Goal: Task Accomplishment & Management: Manage account settings

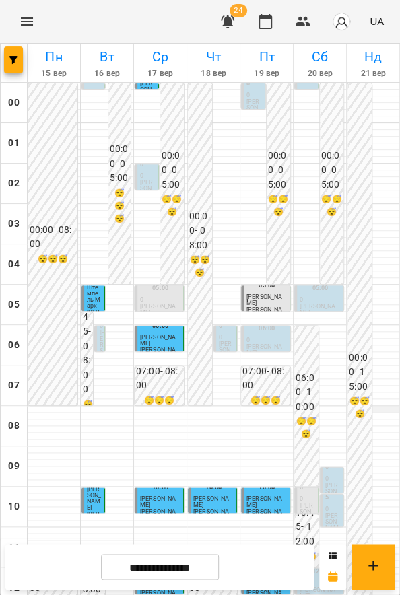
scroll to position [316, 0]
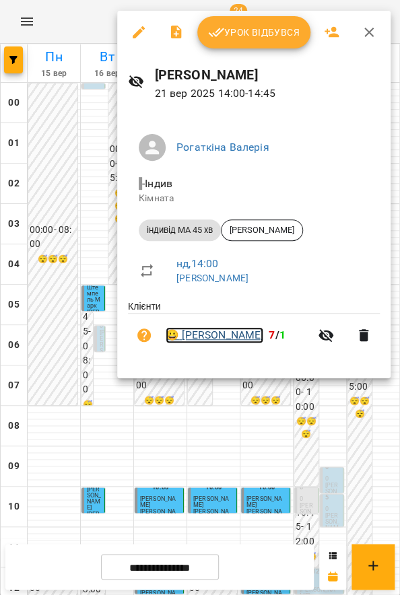
click at [230, 336] on link "😀 [PERSON_NAME]" at bounding box center [215, 335] width 98 height 16
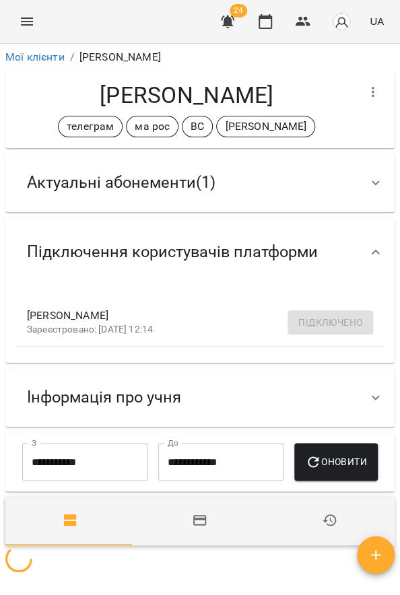
click at [315, 178] on div "Актуальні абонементи ( 1 )" at bounding box center [187, 182] width 343 height 42
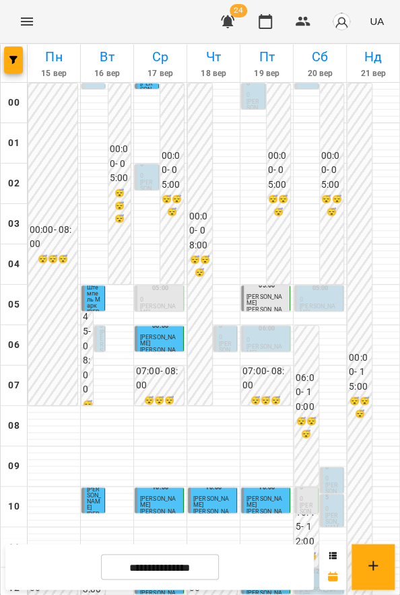
scroll to position [404, 0]
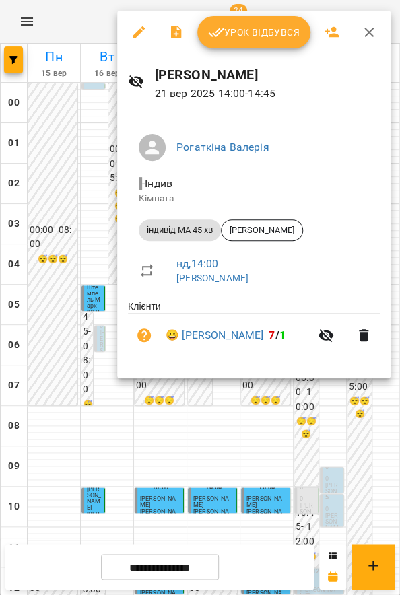
click at [290, 27] on span "Урок відбувся" at bounding box center [254, 32] width 92 height 16
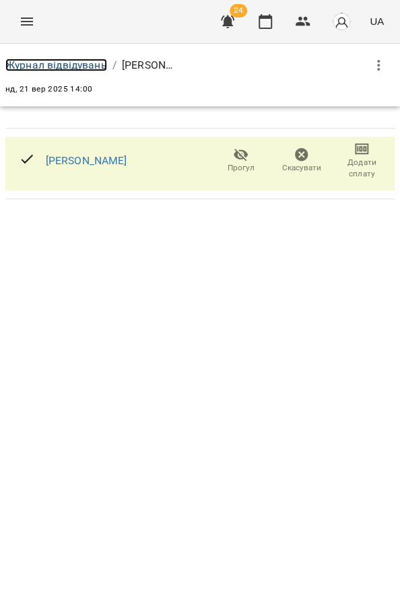
click at [98, 65] on link "Журнал відвідувань" at bounding box center [56, 65] width 102 height 13
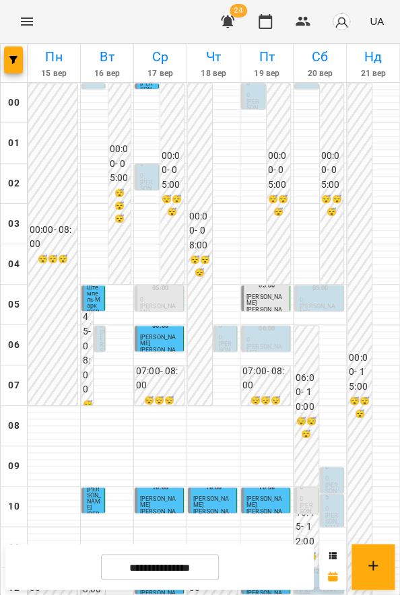
scroll to position [517, 0]
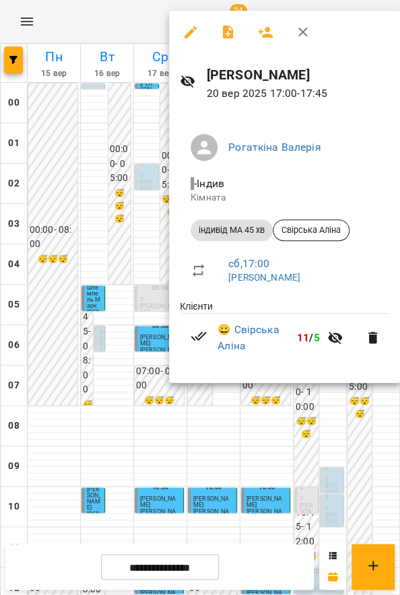
click at [354, 414] on div at bounding box center [200, 297] width 400 height 595
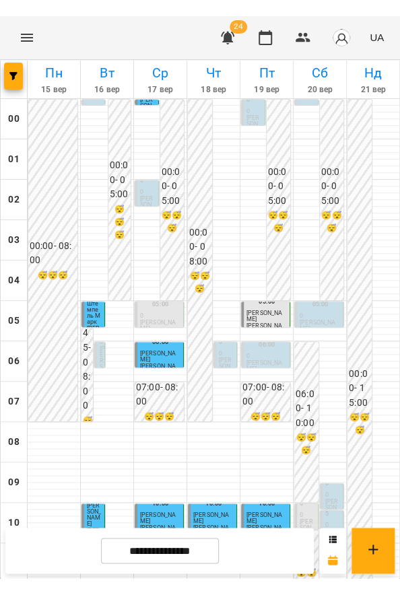
scroll to position [506, 0]
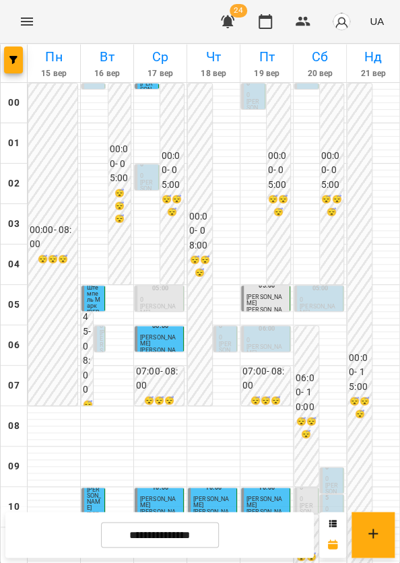
click at [221, 13] on icon "button" at bounding box center [227, 21] width 16 height 16
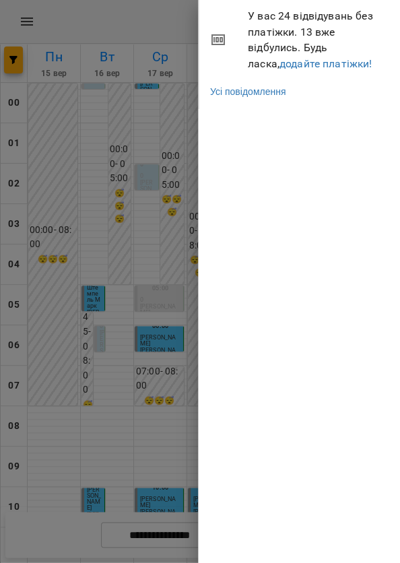
click at [128, 116] on div at bounding box center [200, 281] width 400 height 563
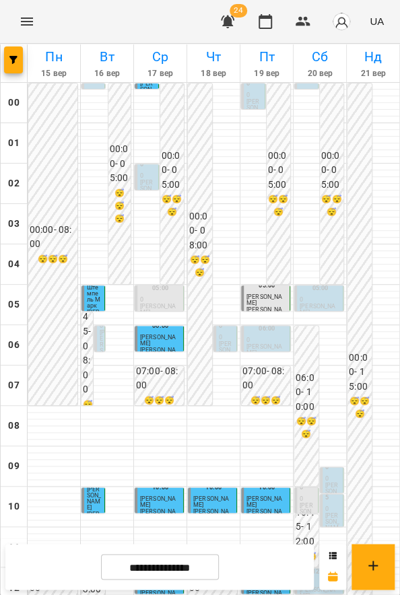
scroll to position [515, 0]
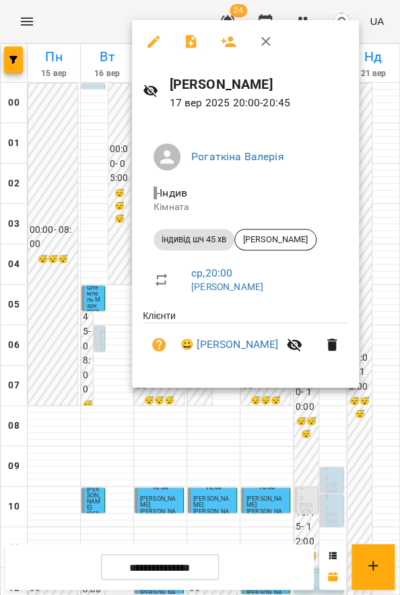
click at [57, 385] on div at bounding box center [200, 297] width 400 height 595
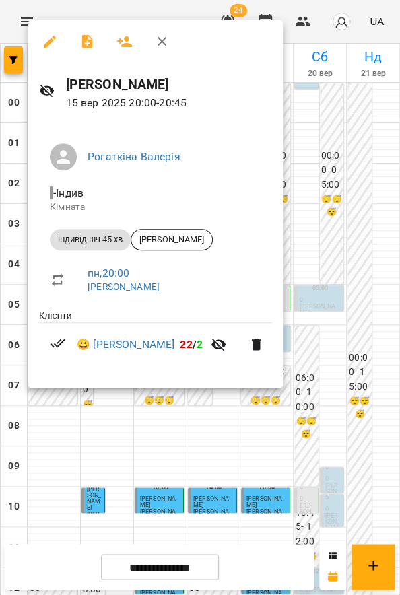
click at [138, 412] on div at bounding box center [200, 297] width 400 height 595
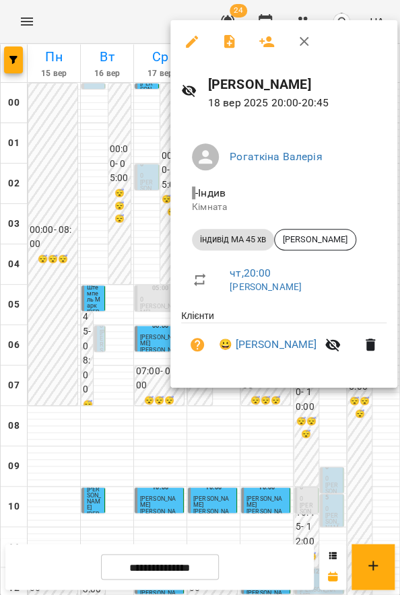
click at [197, 393] on div at bounding box center [200, 297] width 400 height 595
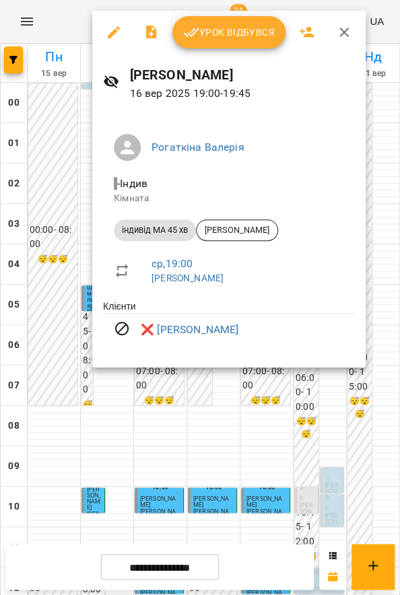
click at [363, 437] on div at bounding box center [200, 297] width 400 height 595
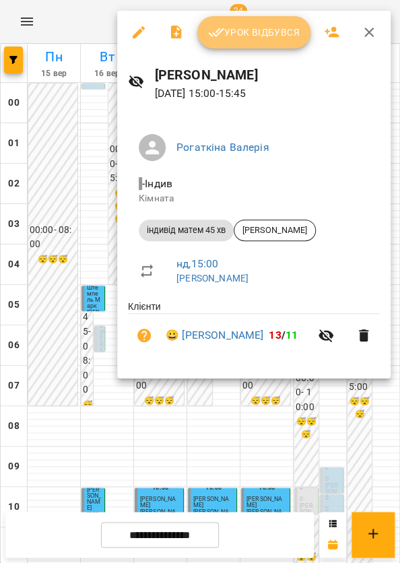
click at [263, 34] on span "Урок відбувся" at bounding box center [254, 32] width 92 height 16
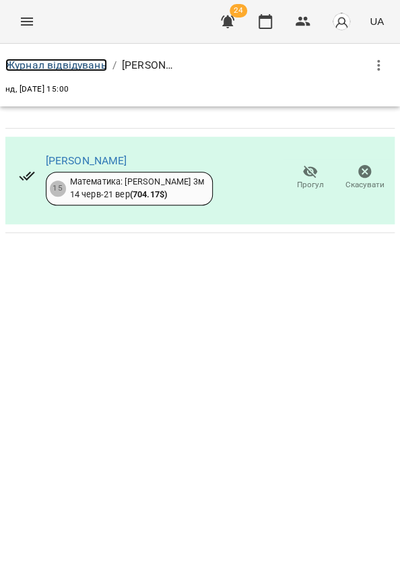
click at [75, 69] on link "Журнал відвідувань" at bounding box center [56, 65] width 102 height 13
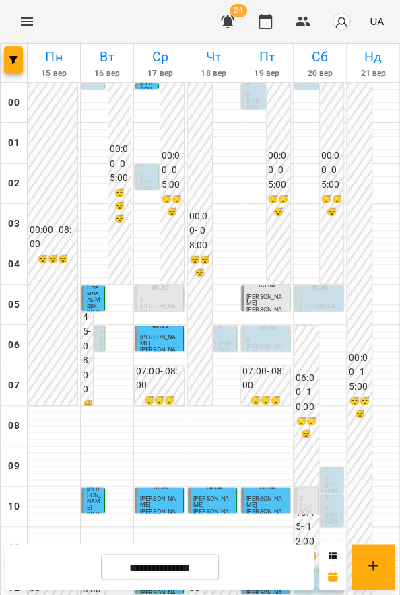
scroll to position [517, 0]
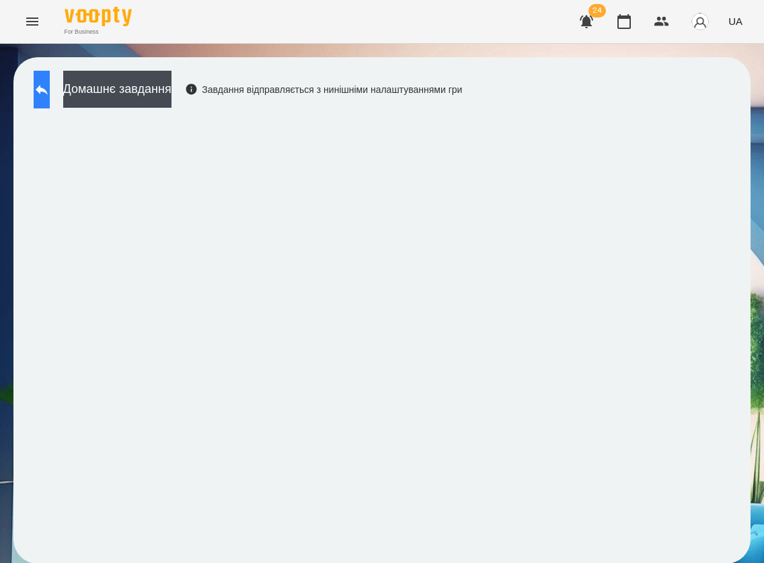
click at [50, 98] on button at bounding box center [42, 90] width 16 height 38
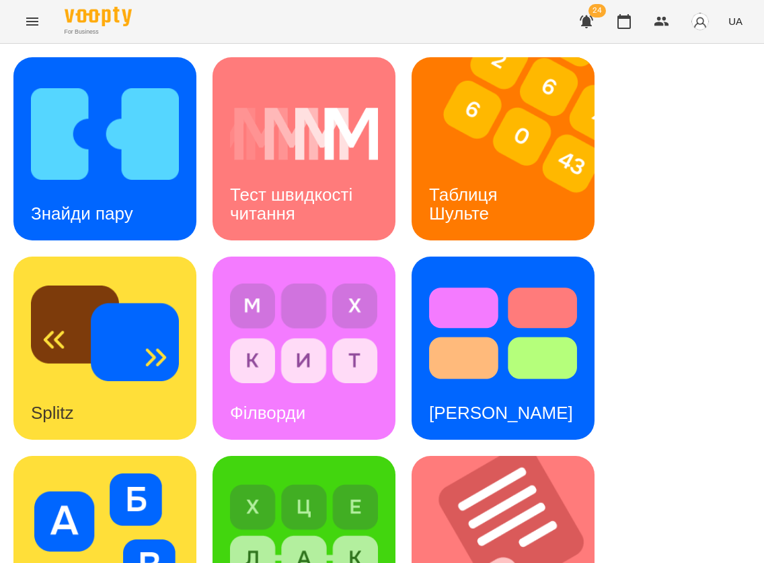
scroll to position [515, 0]
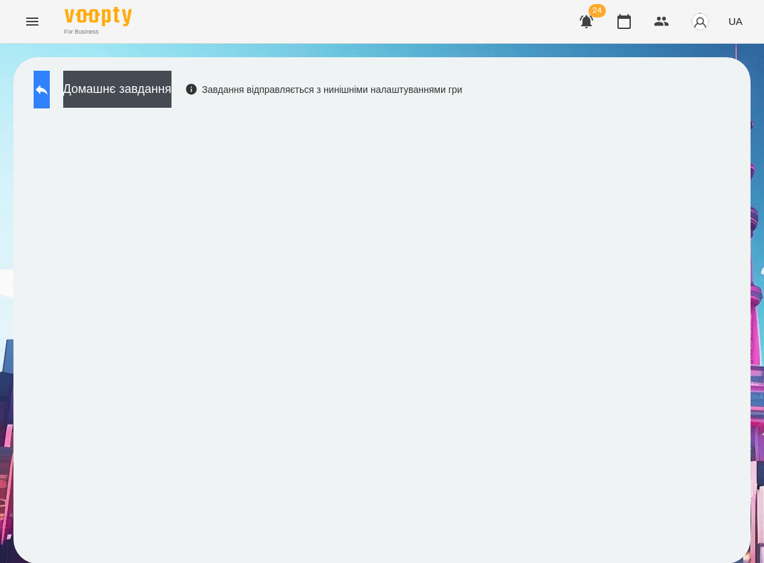
click at [38, 83] on button at bounding box center [42, 90] width 16 height 38
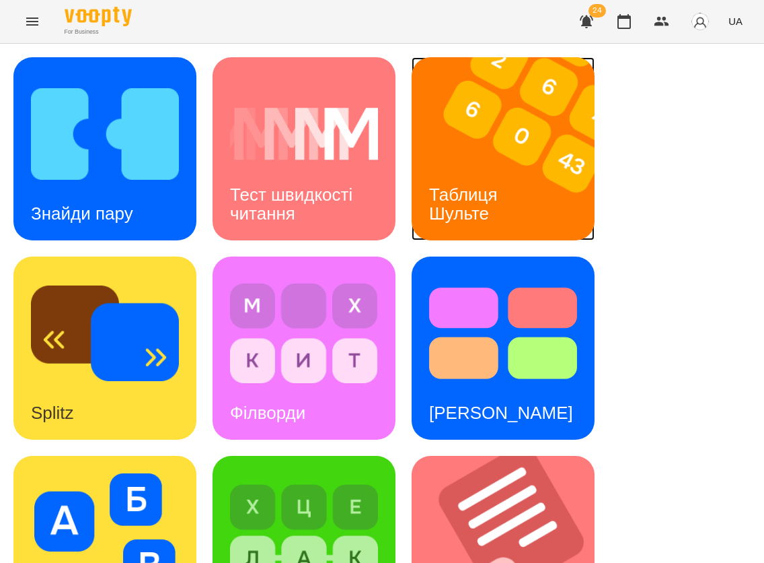
click at [581, 196] on img at bounding box center [512, 148] width 200 height 183
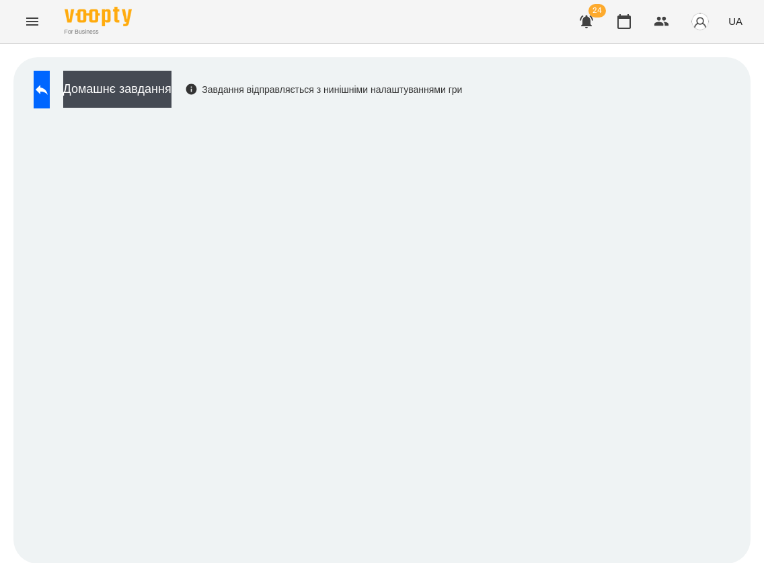
scroll to position [1, 0]
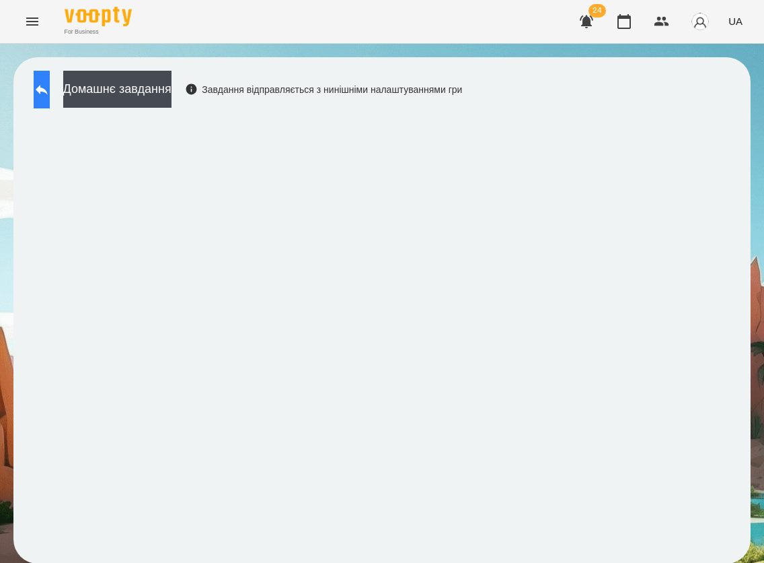
click at [49, 94] on icon at bounding box center [42, 89] width 16 height 16
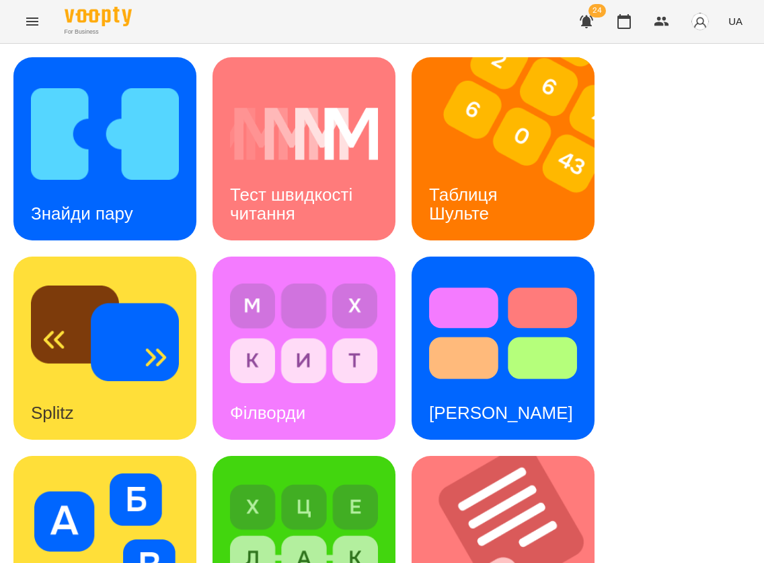
scroll to position [686, 0]
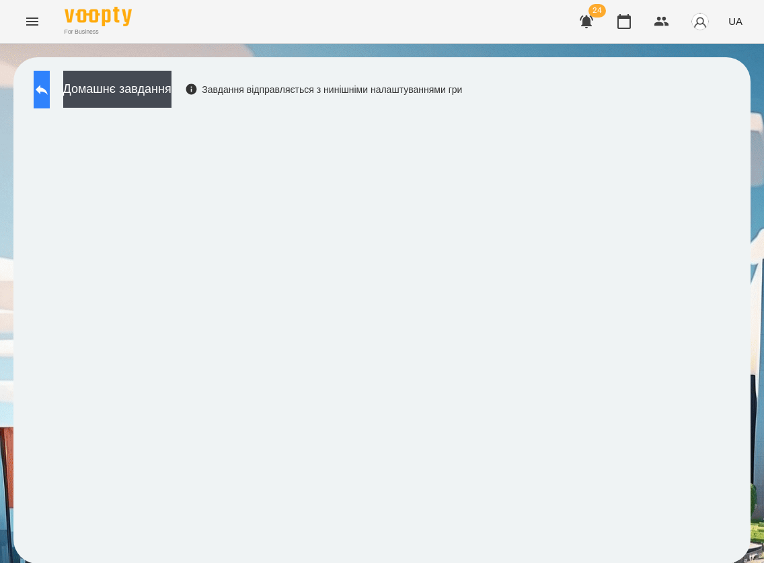
click at [42, 96] on button at bounding box center [42, 90] width 16 height 38
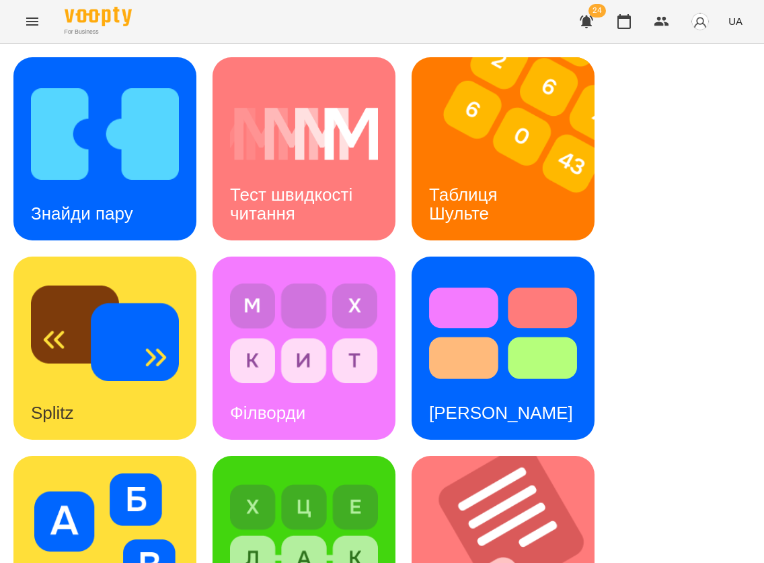
scroll to position [686, 0]
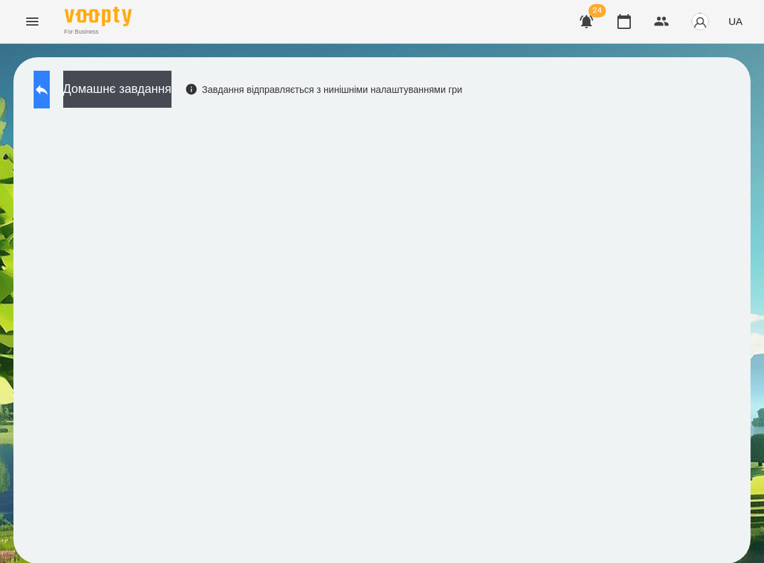
click at [50, 92] on icon at bounding box center [42, 89] width 16 height 16
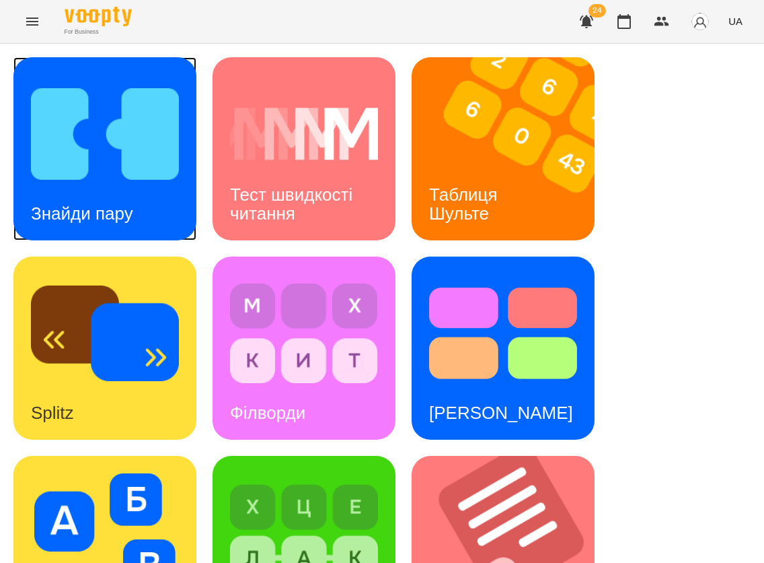
click at [110, 139] on img at bounding box center [105, 134] width 148 height 118
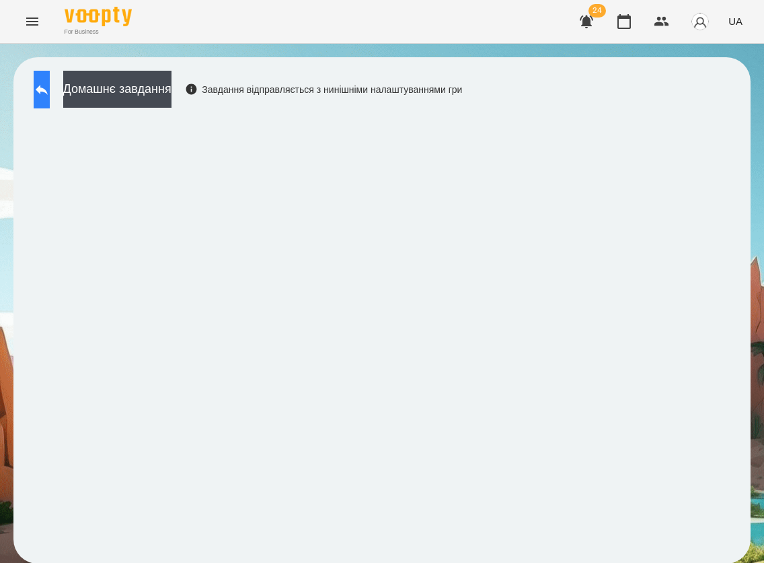
click at [50, 100] on button at bounding box center [42, 90] width 16 height 38
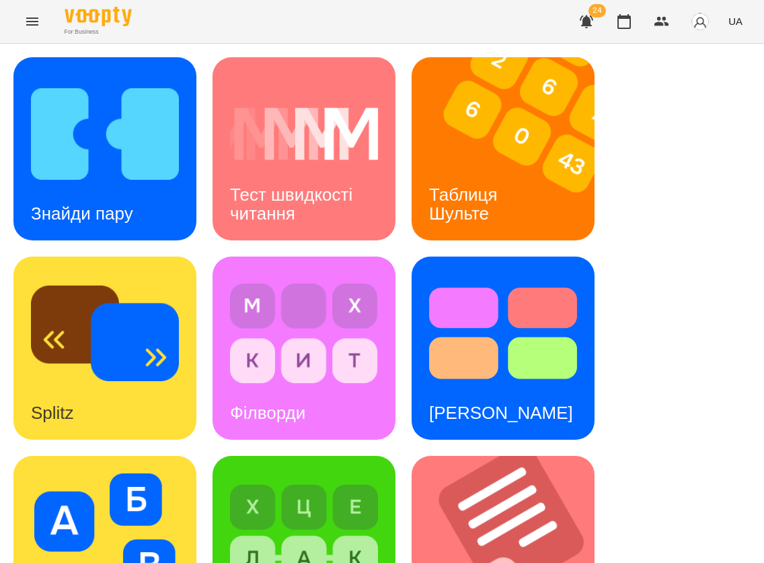
scroll to position [686, 0]
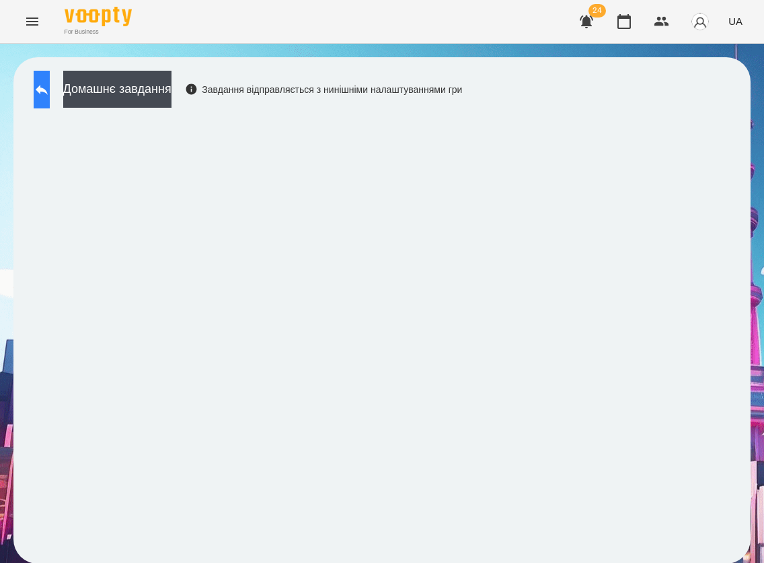
click at [50, 95] on icon at bounding box center [42, 89] width 16 height 16
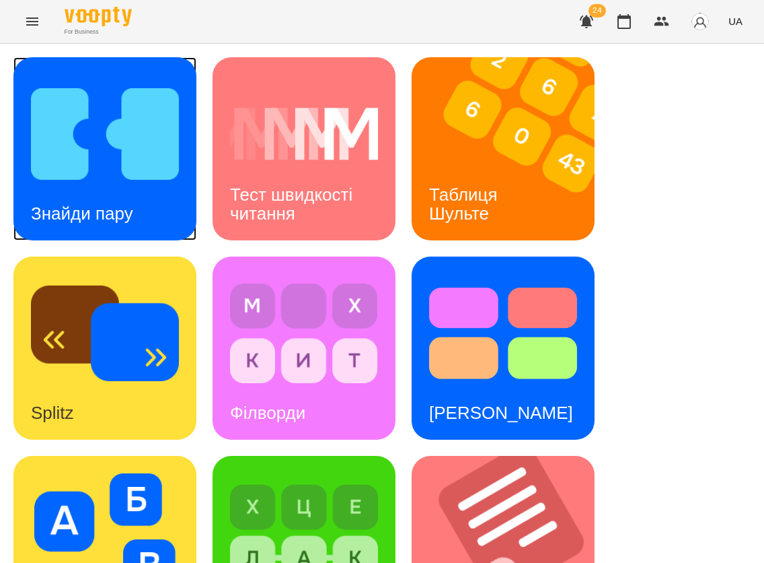
click at [84, 196] on div "Знайди пару" at bounding box center [81, 213] width 137 height 53
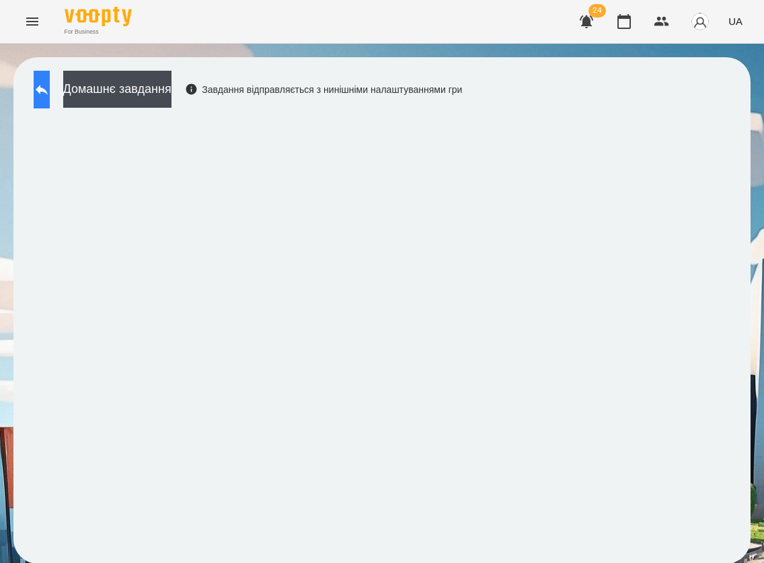
click at [48, 89] on icon at bounding box center [42, 90] width 12 height 10
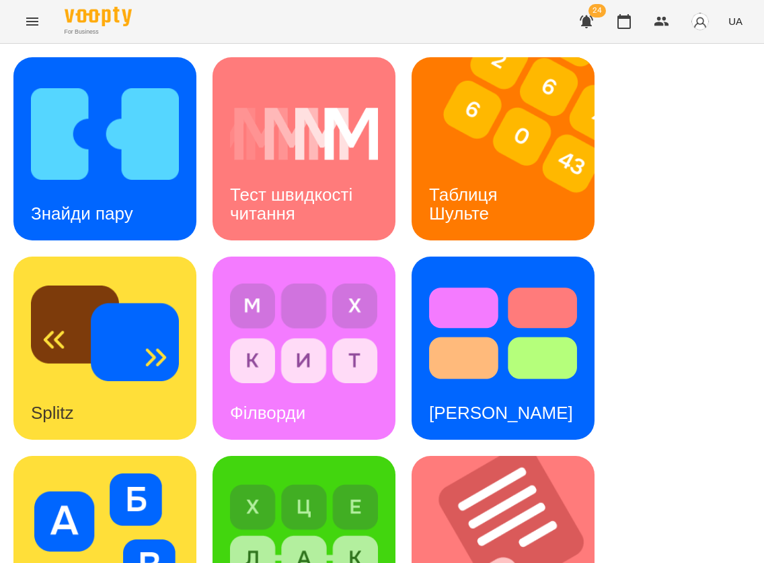
scroll to position [645, 0]
